Goal: Transaction & Acquisition: Purchase product/service

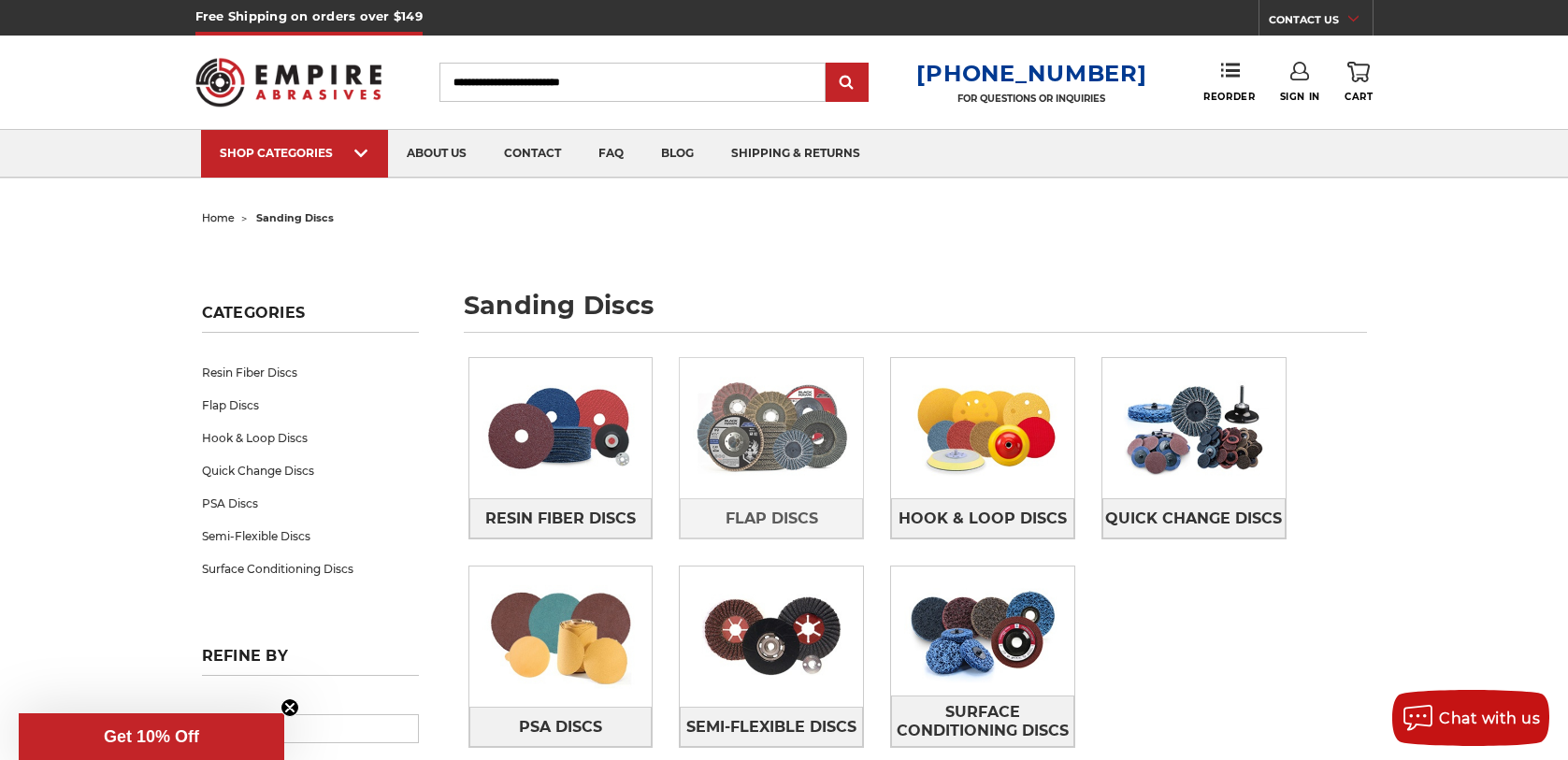
click at [766, 397] on img at bounding box center [771, 428] width 184 height 129
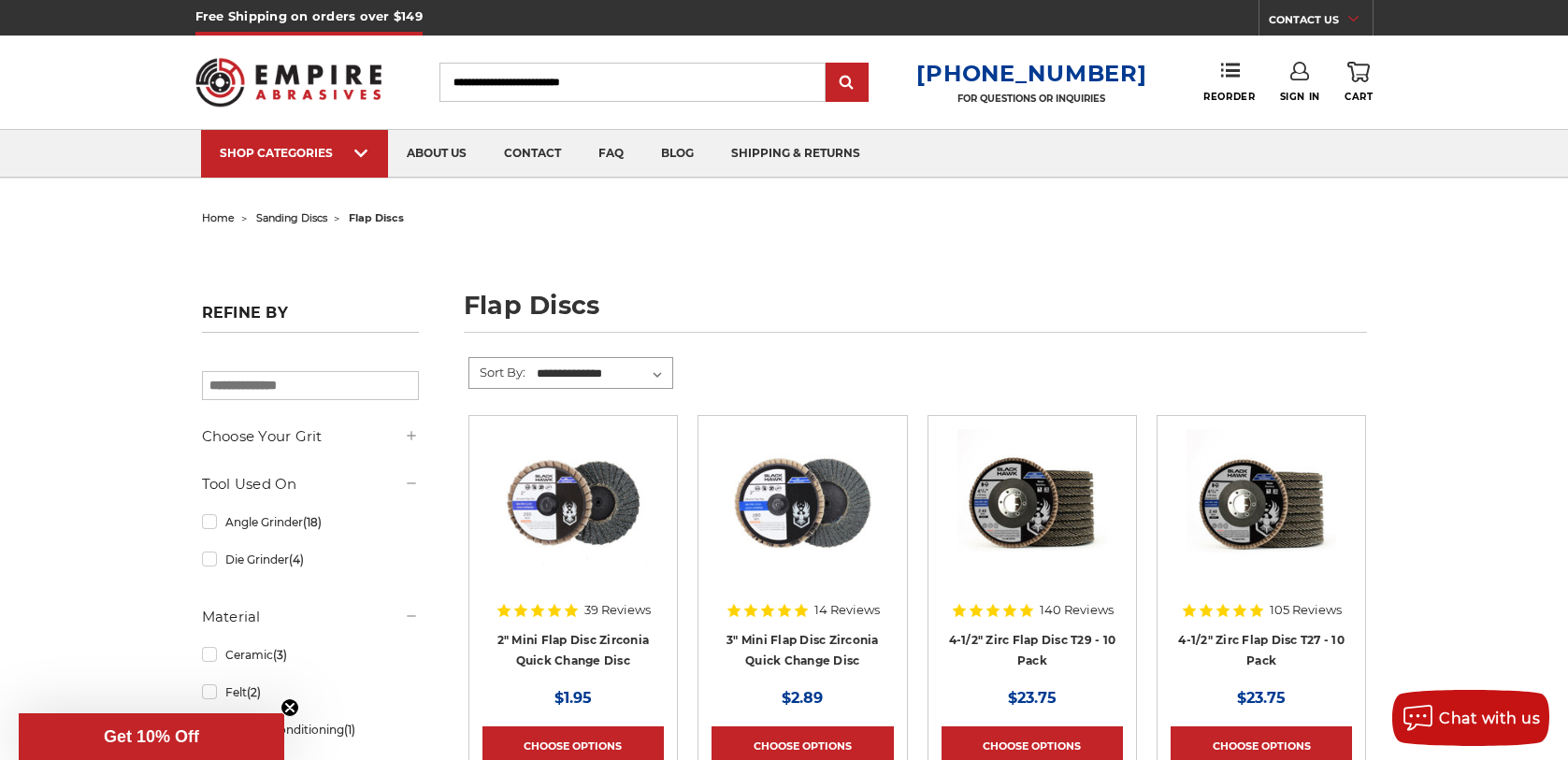
scroll to position [281, 0]
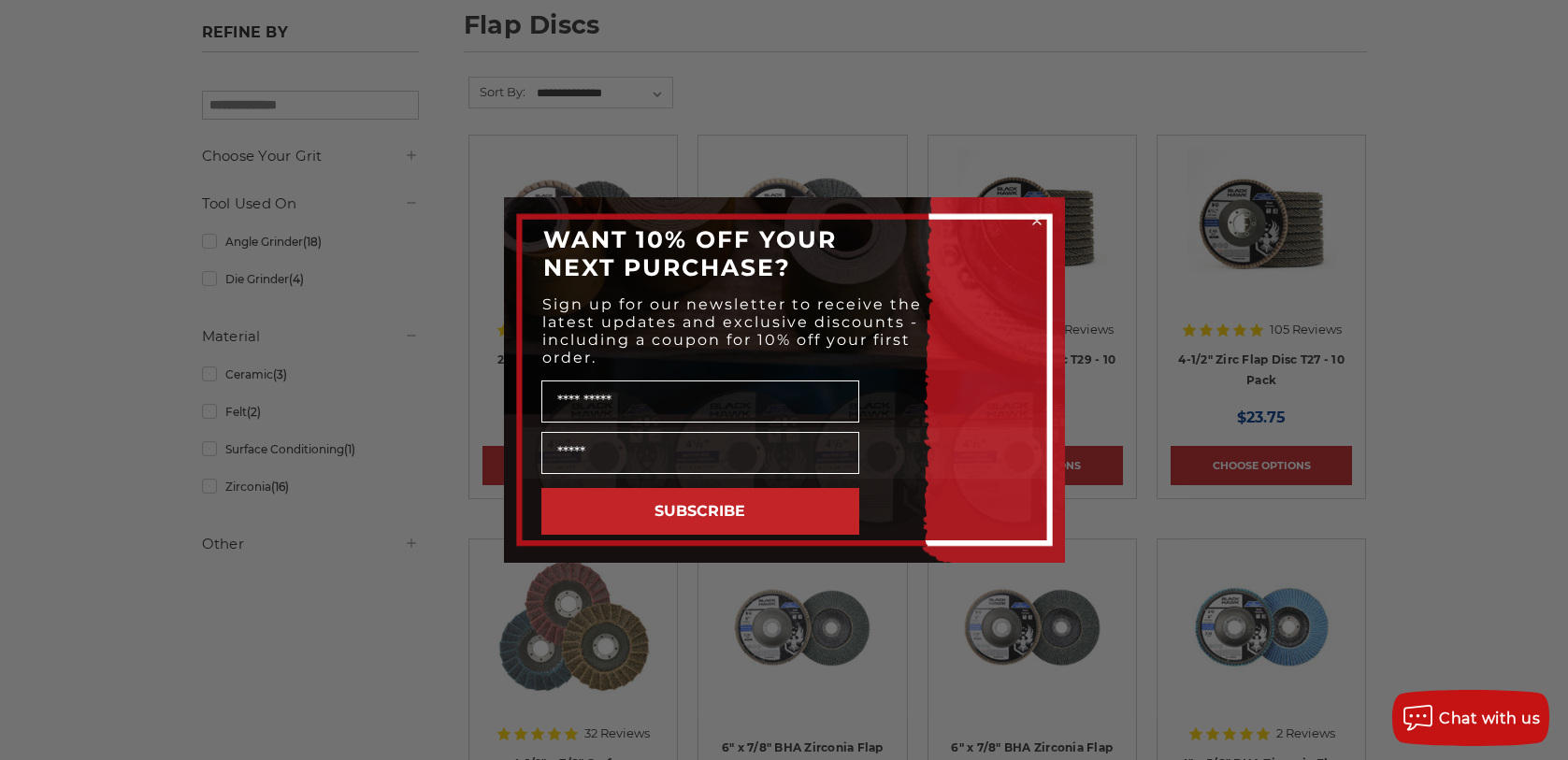
click at [1037, 220] on circle "Close dialog" at bounding box center [1036, 221] width 17 height 17
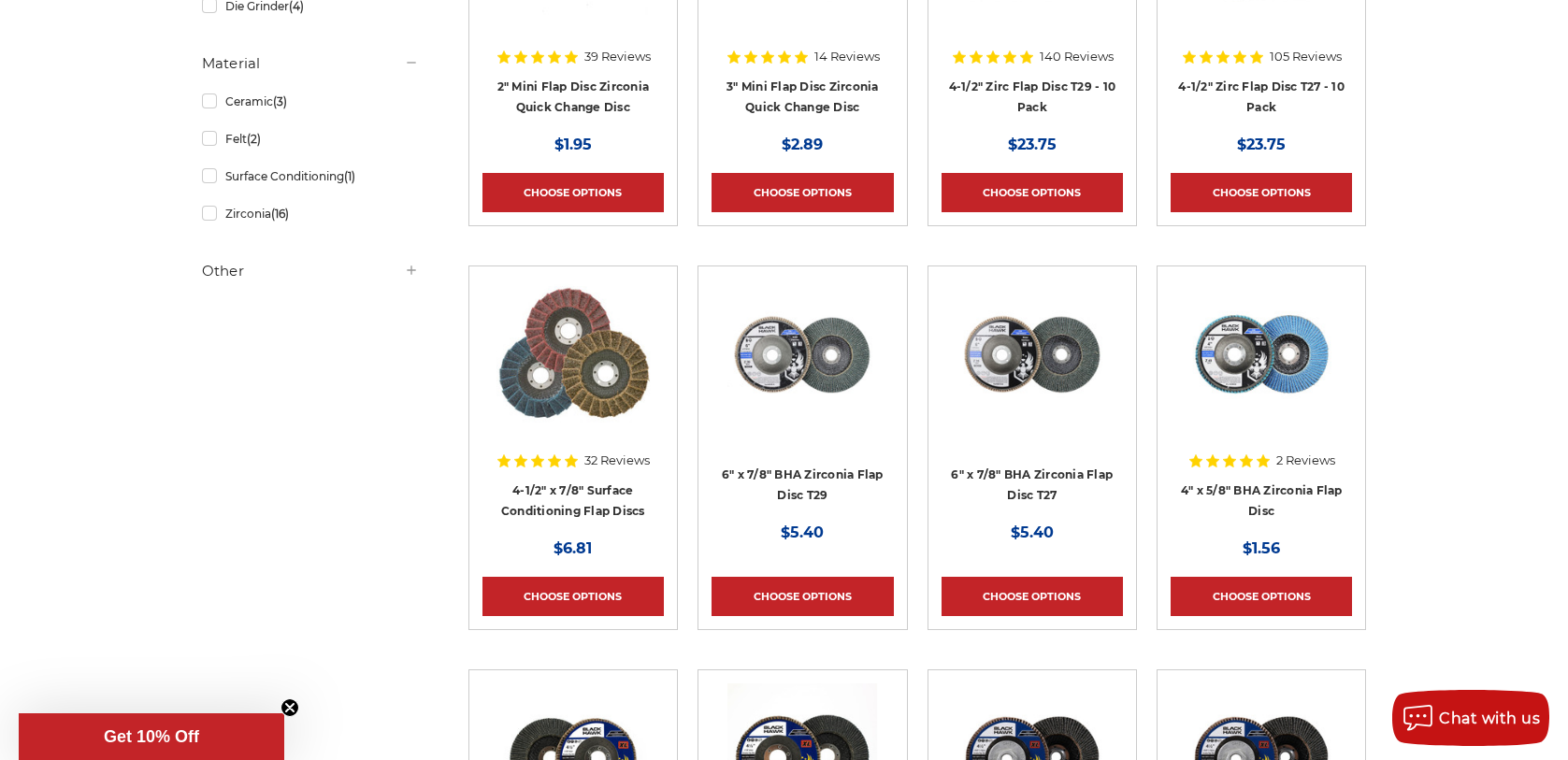
scroll to position [561, 0]
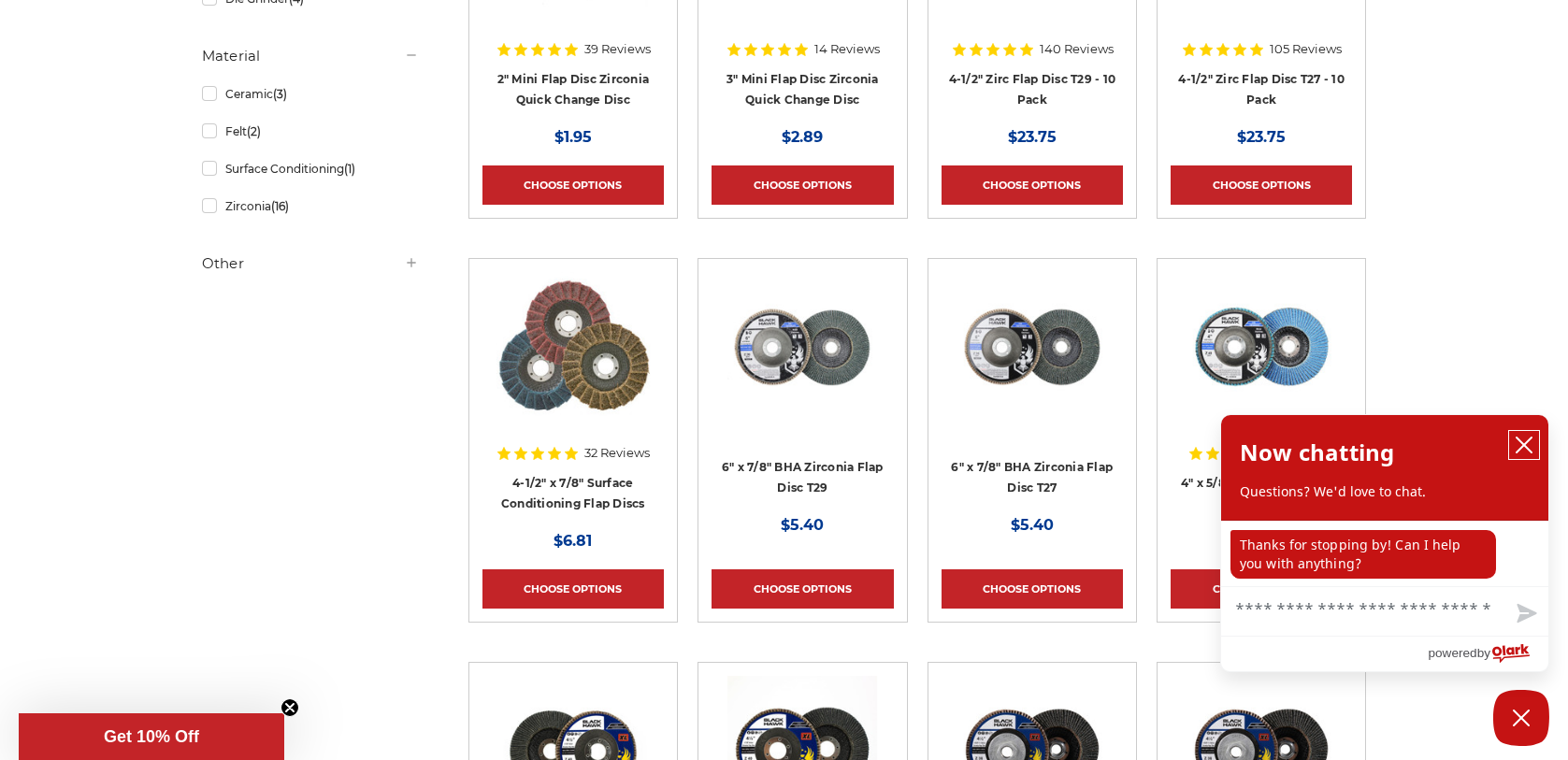
click at [1521, 444] on icon "close chatbox" at bounding box center [1525, 445] width 15 height 15
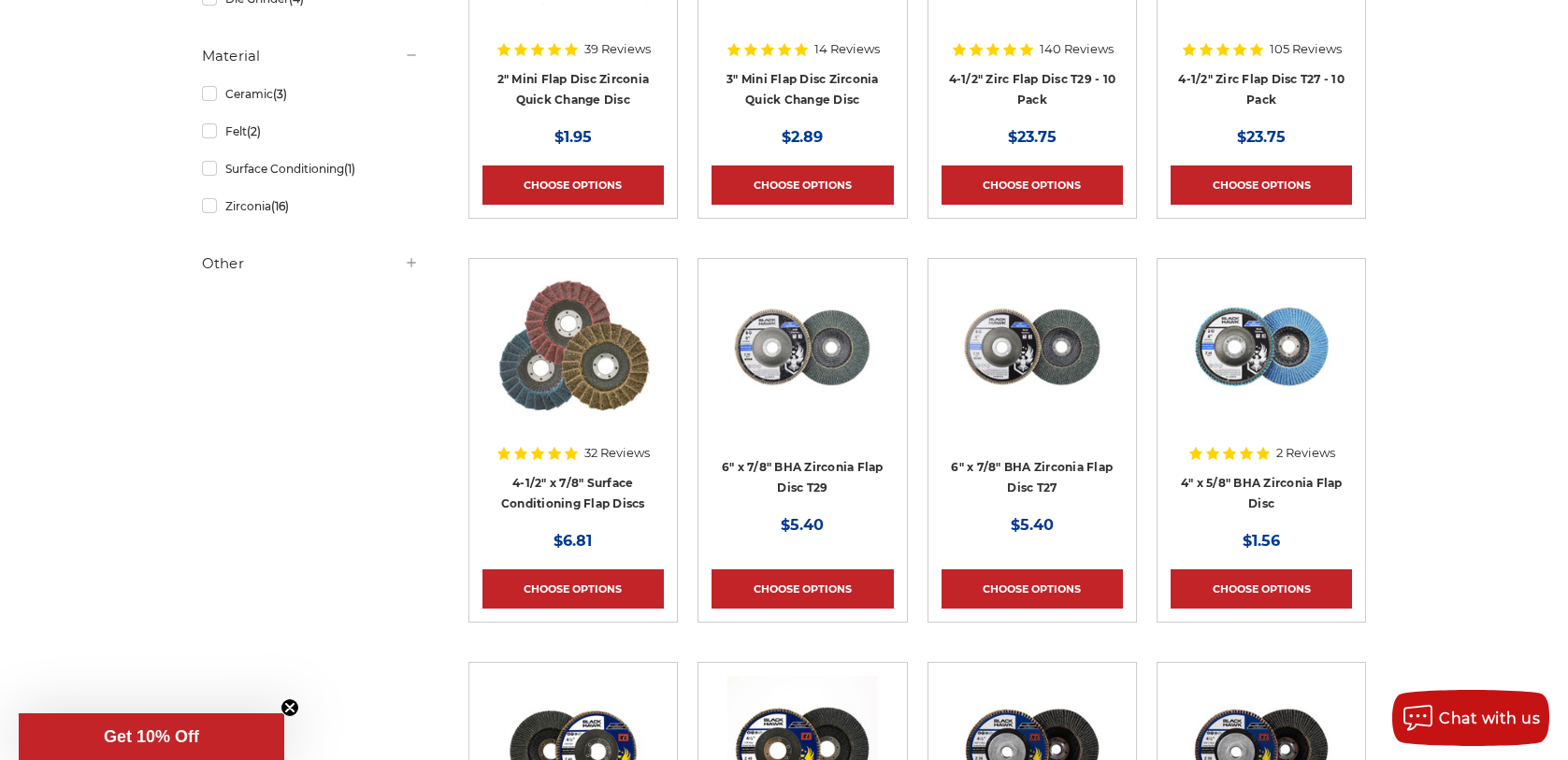
scroll to position [374, 0]
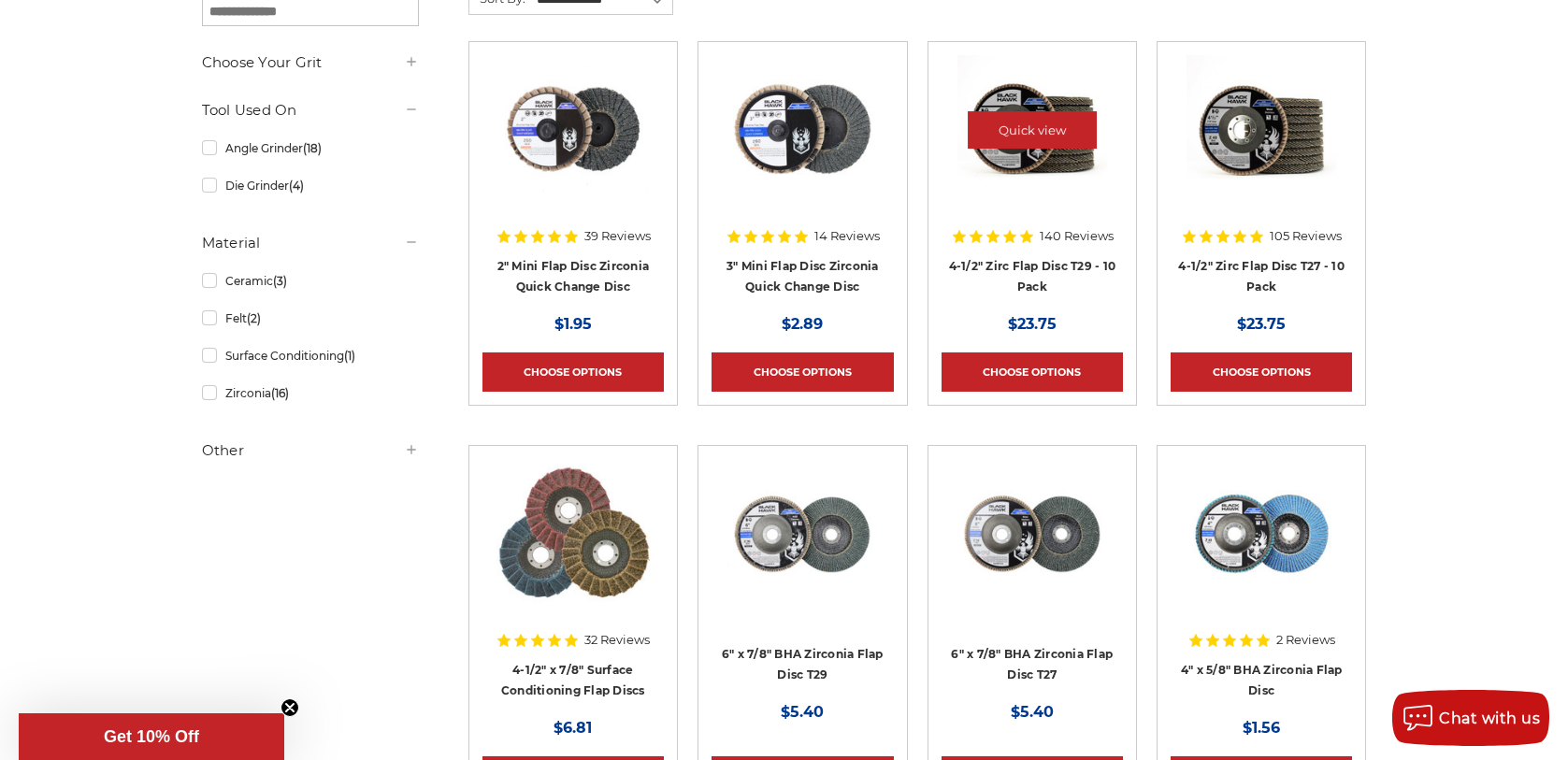
click at [987, 190] on img at bounding box center [1032, 130] width 150 height 150
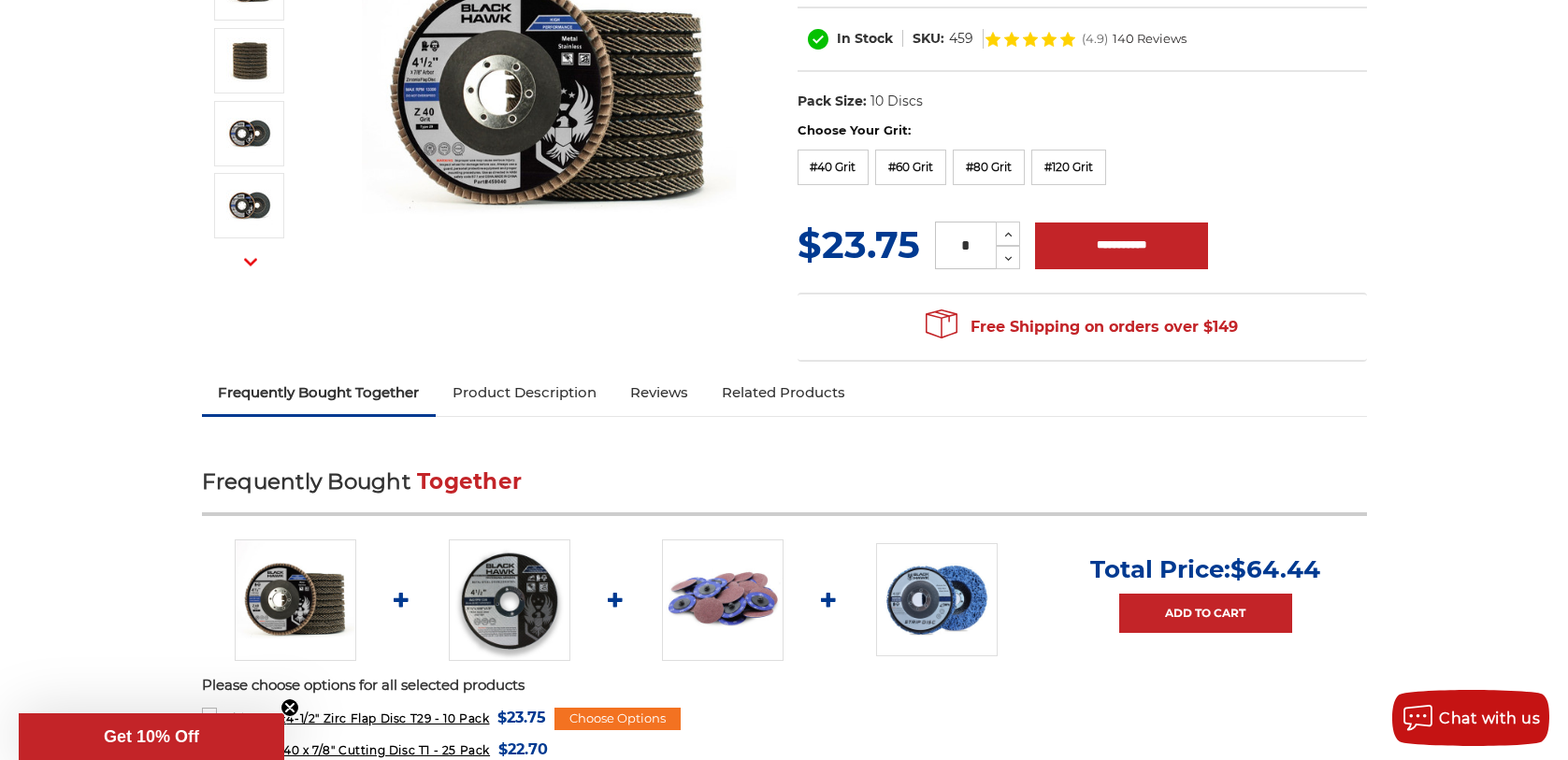
scroll to position [468, 0]
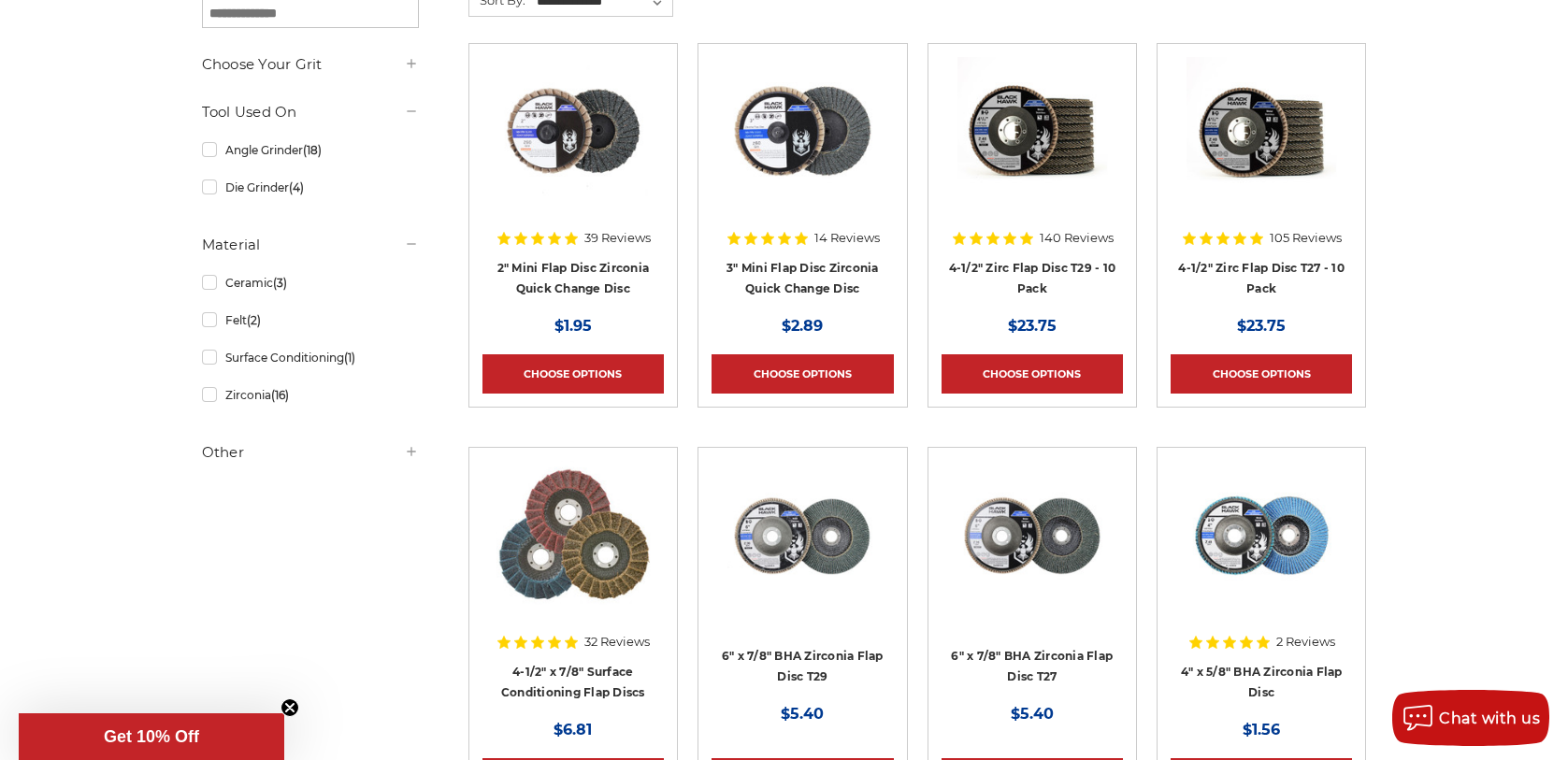
scroll to position [187, 0]
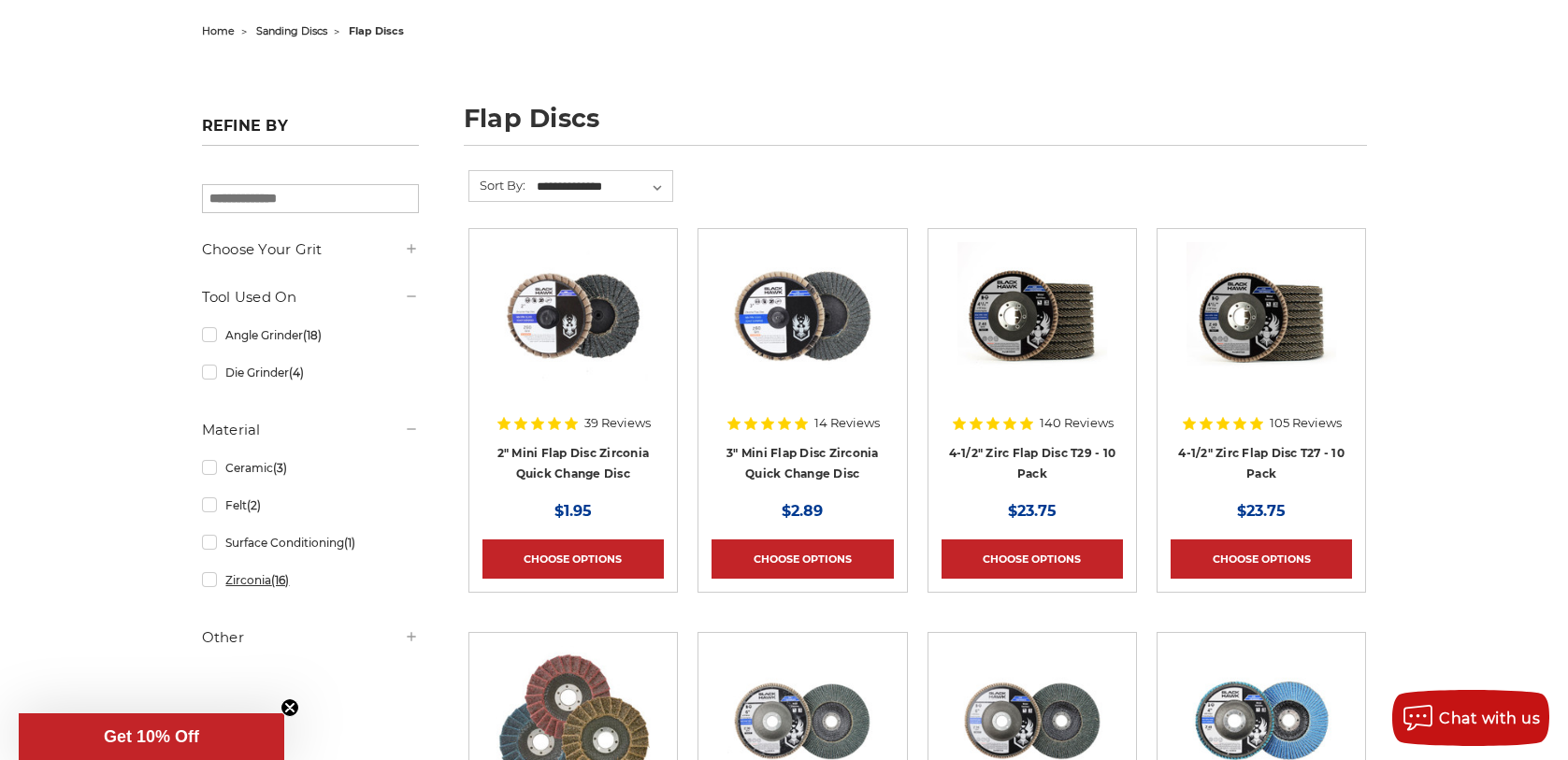
click at [248, 588] on link "Zirconia (16)" at bounding box center [311, 580] width 217 height 33
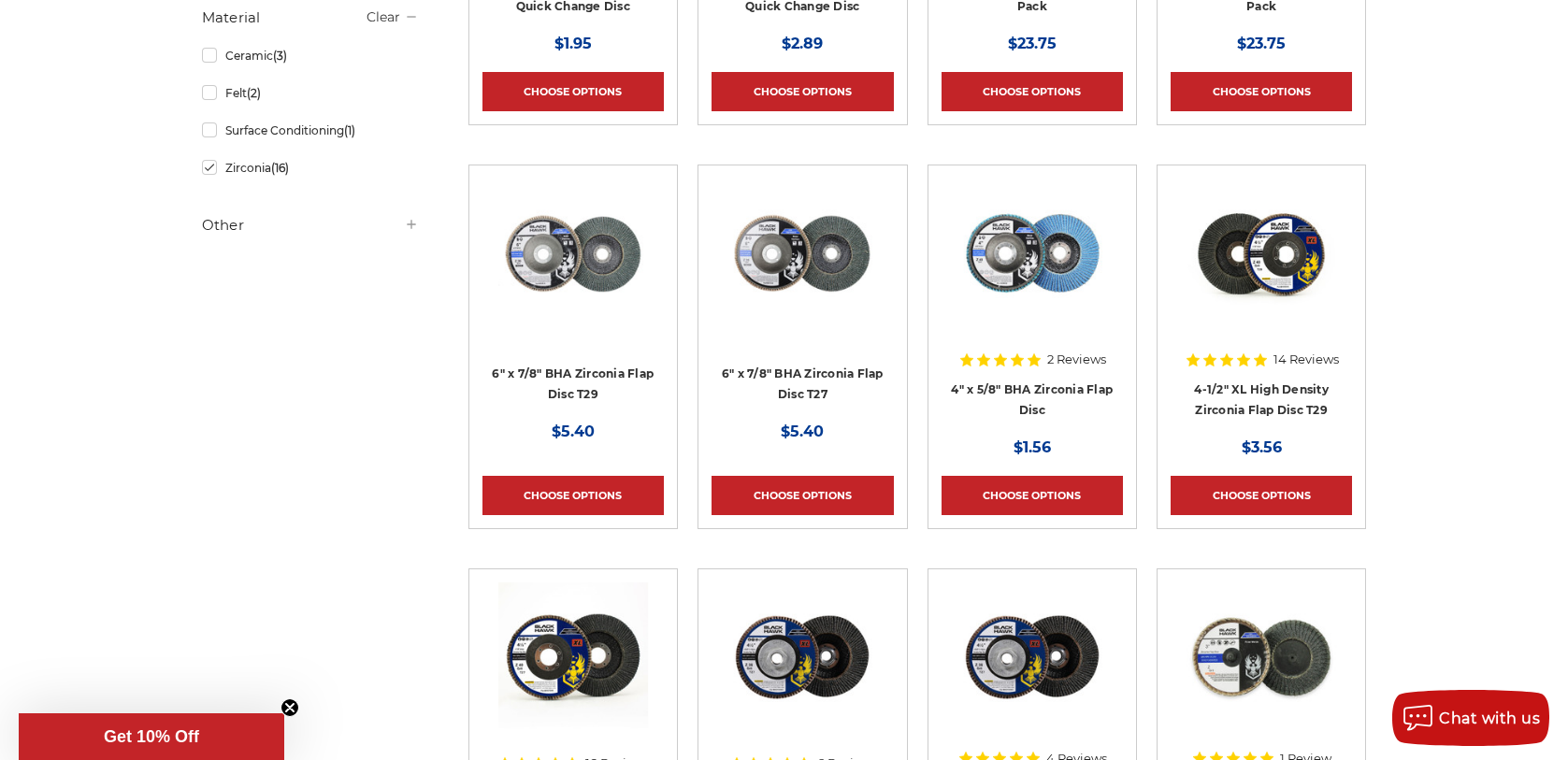
scroll to position [748, 0]
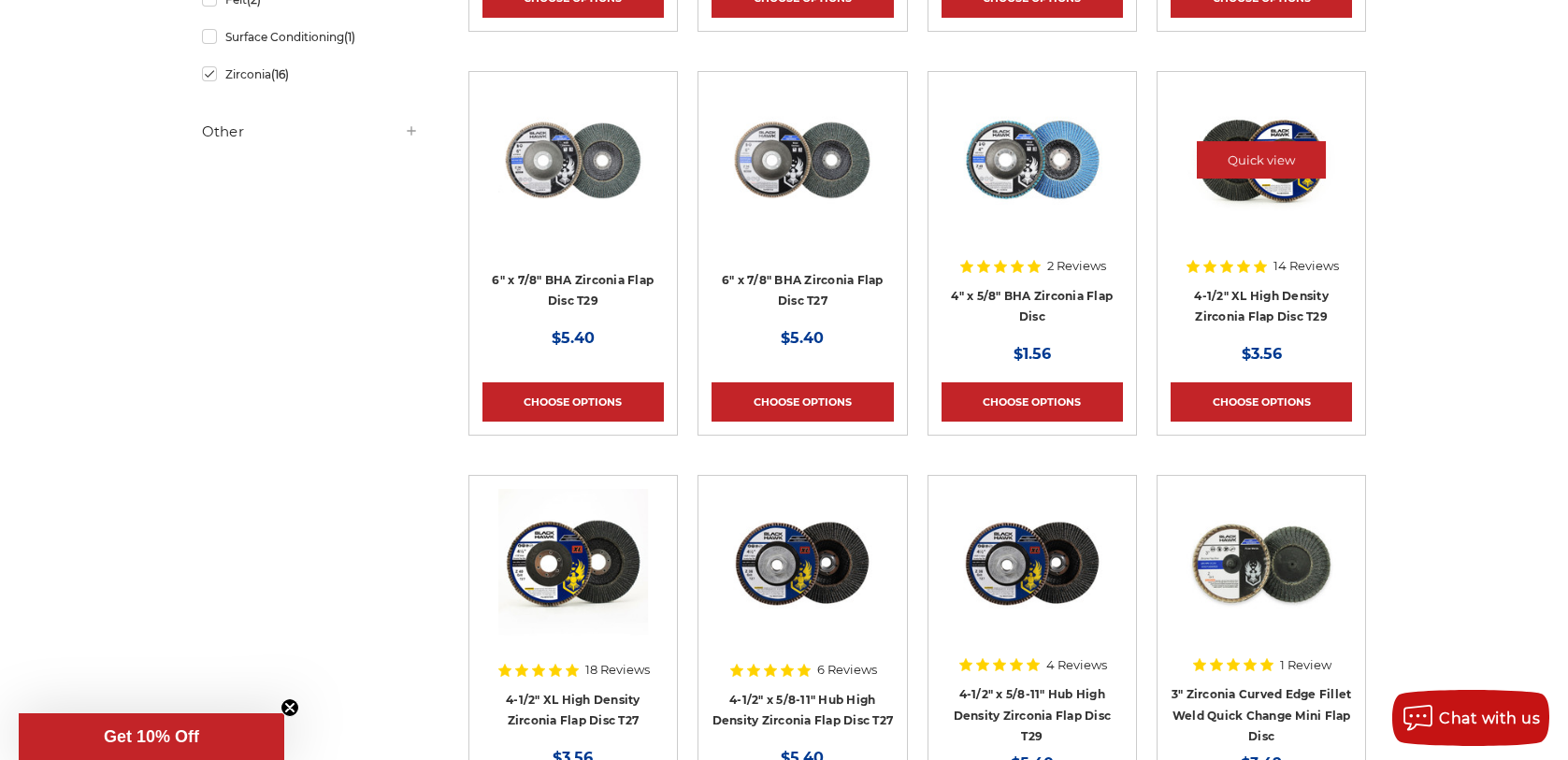
click at [1315, 215] on img at bounding box center [1262, 160] width 150 height 150
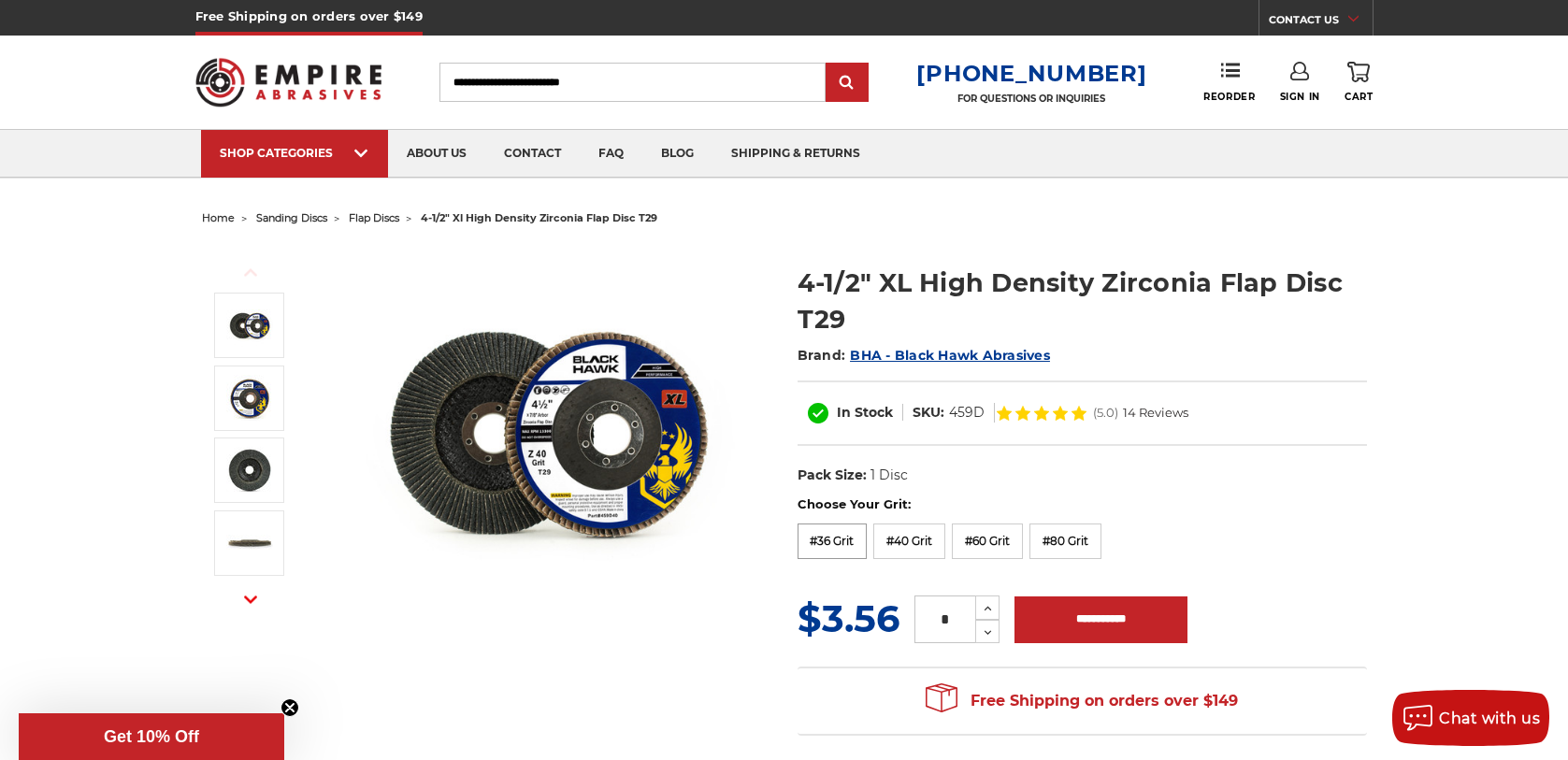
click at [816, 541] on label "#36 Grit" at bounding box center [832, 541] width 70 height 36
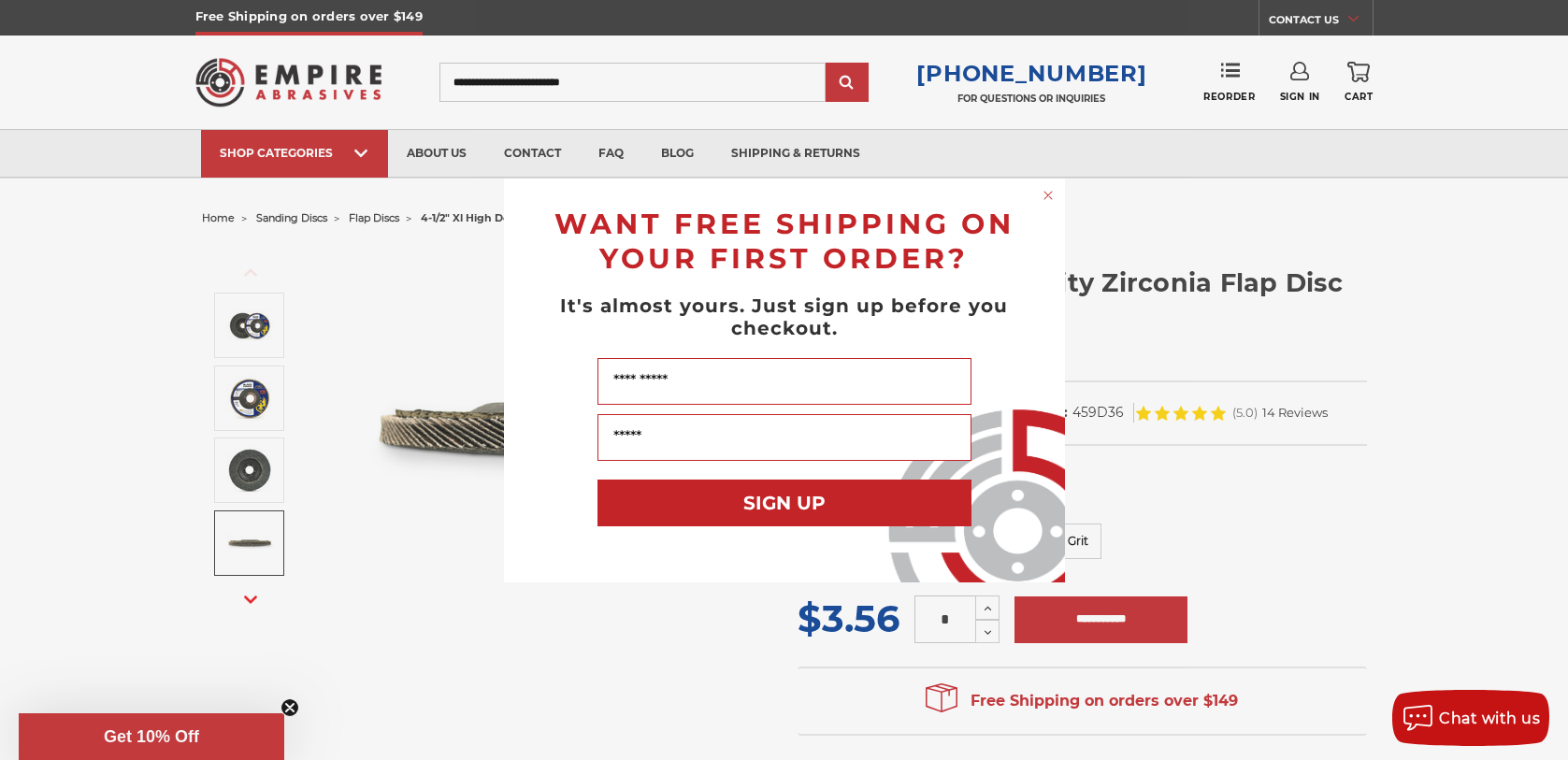
click at [1045, 197] on icon "Close dialog" at bounding box center [1049, 195] width 8 height 8
